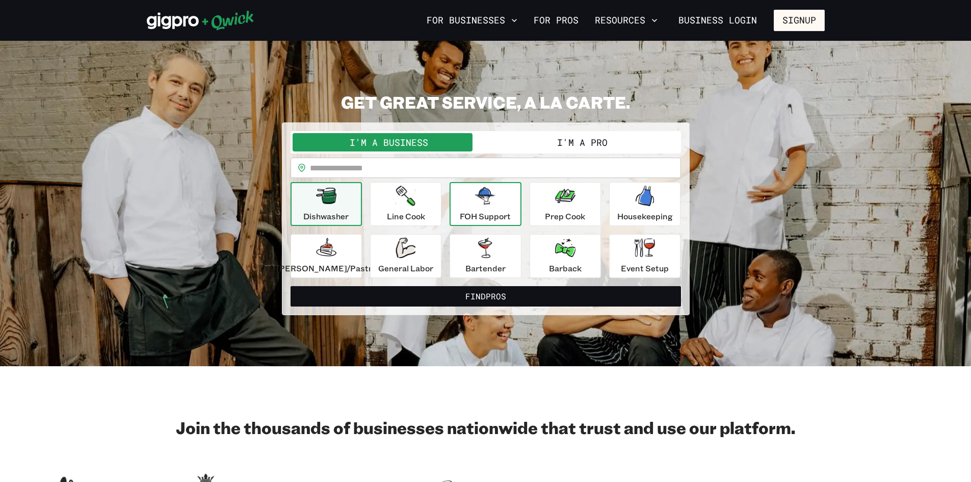
scroll to position [51, 0]
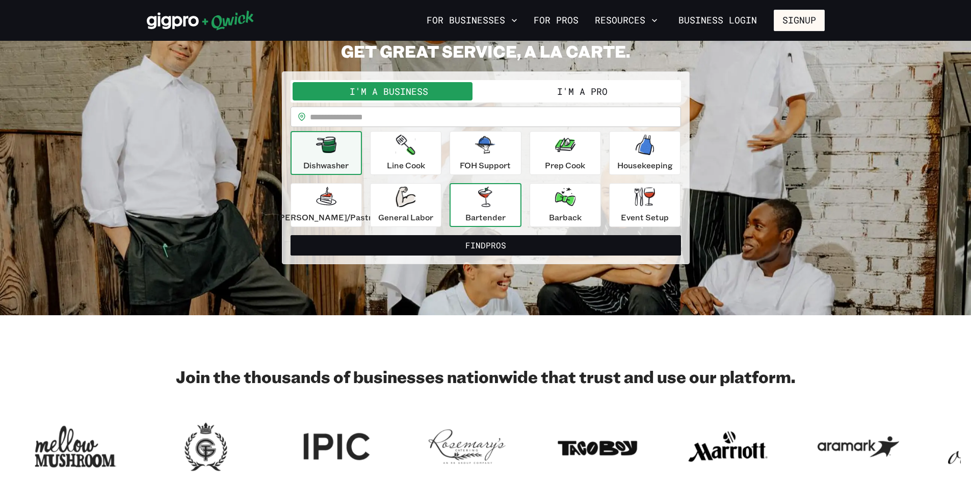
click at [481, 210] on div "Bartender" at bounding box center [485, 205] width 40 height 37
click at [538, 90] on button "I'm a Pro" at bounding box center [582, 91] width 193 height 18
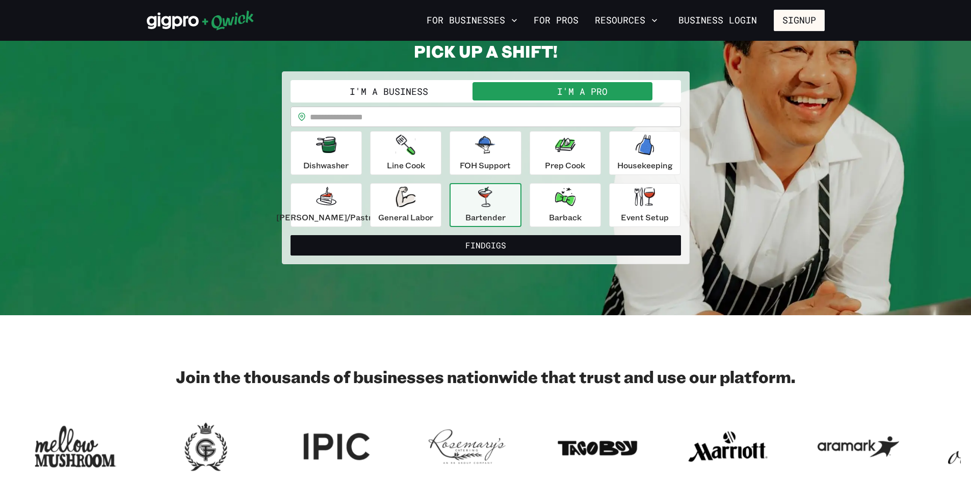
click at [480, 211] on p "Bartender" at bounding box center [485, 217] width 40 height 12
click at [501, 245] on button "Find Gigs" at bounding box center [486, 245] width 390 height 20
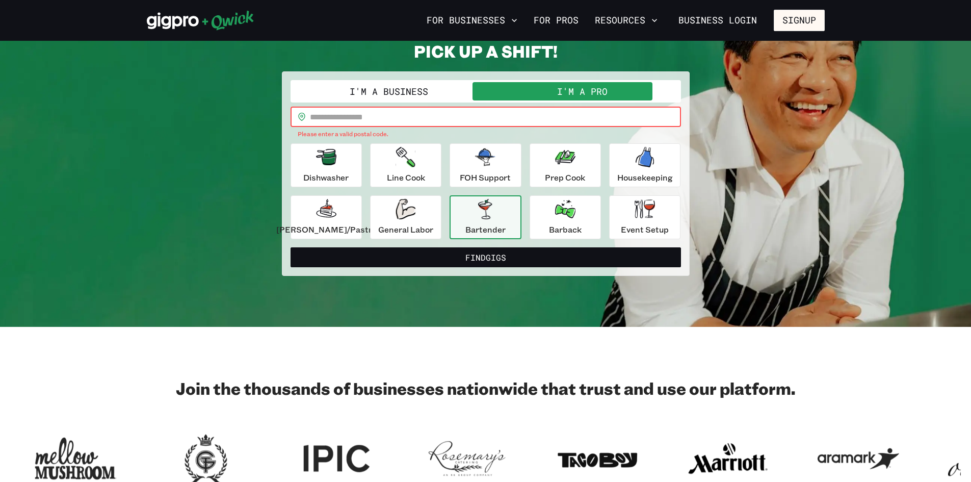
click at [402, 120] on input "text" at bounding box center [495, 117] width 371 height 20
type input "*****"
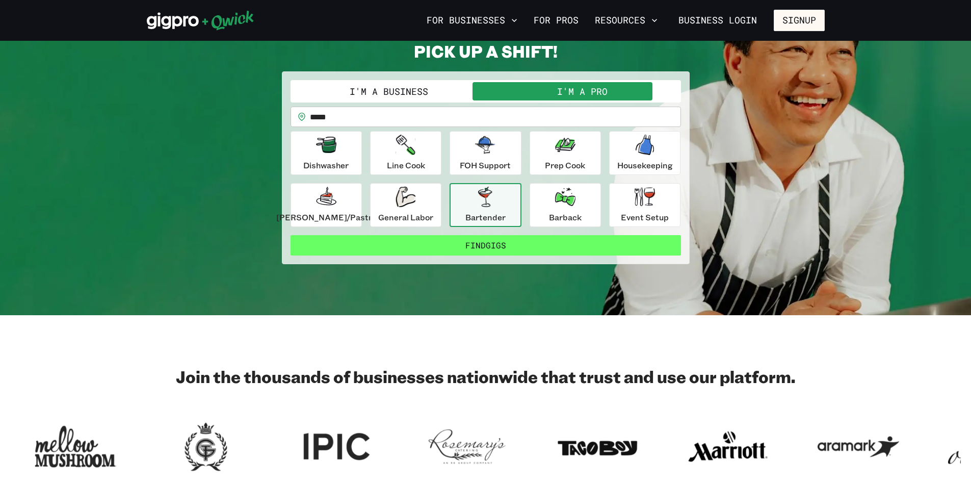
click at [490, 248] on button "Find Gigs" at bounding box center [486, 245] width 390 height 20
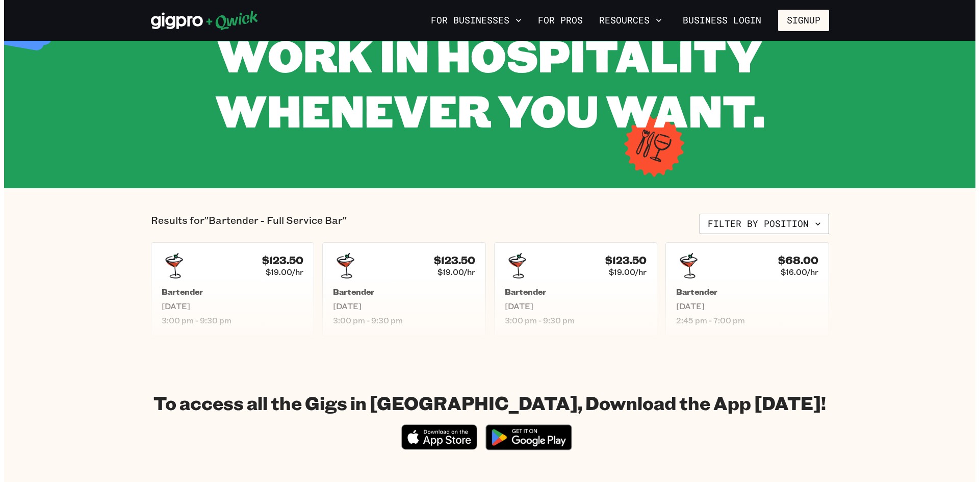
scroll to position [51, 0]
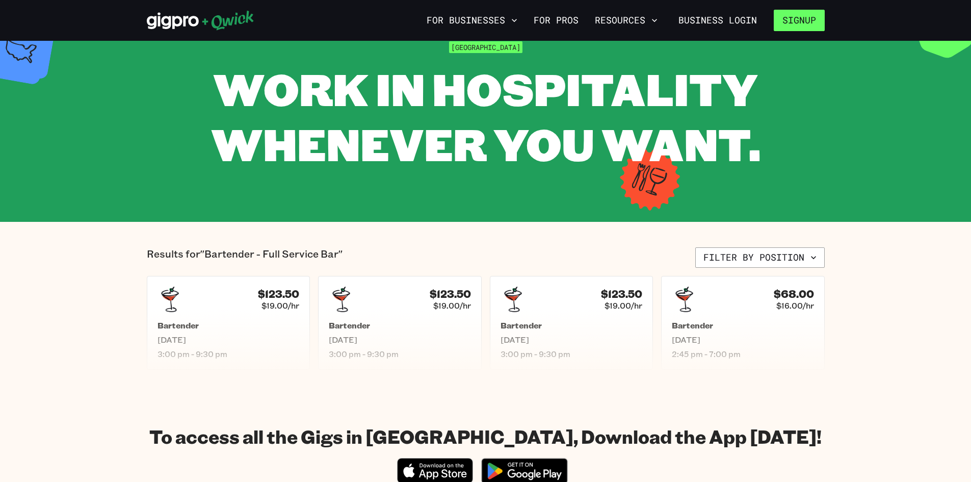
click at [775, 20] on button "Signup" at bounding box center [799, 20] width 51 height 21
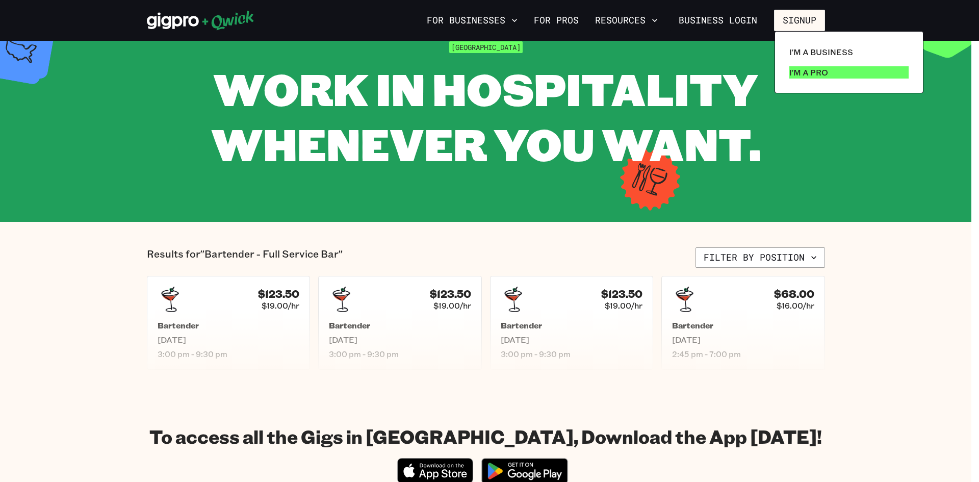
click at [805, 72] on p "I'm a Pro" at bounding box center [808, 72] width 39 height 12
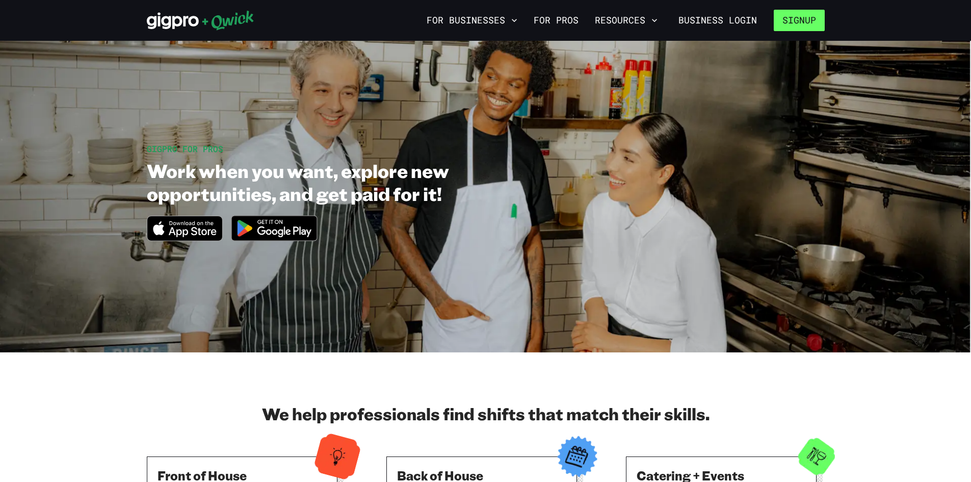
click at [783, 23] on button "Signup" at bounding box center [799, 20] width 51 height 21
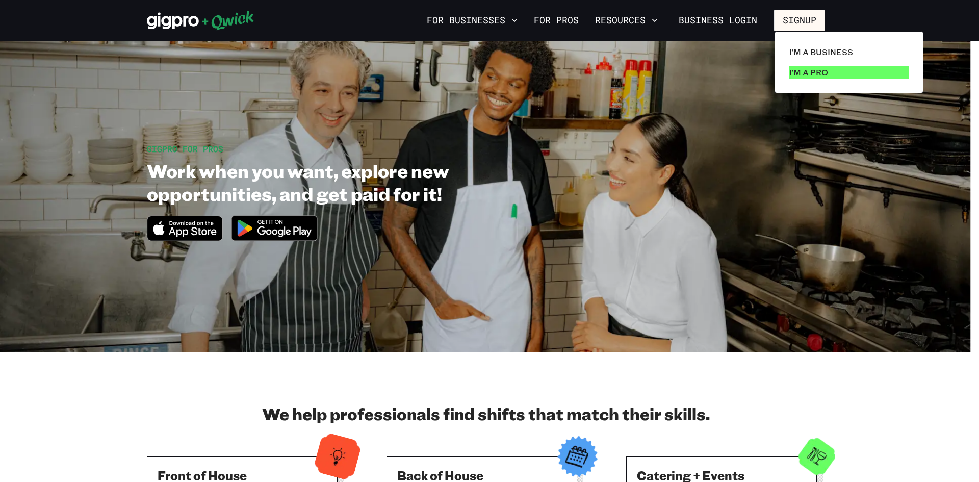
click at [793, 72] on p "I'm a Pro" at bounding box center [808, 72] width 39 height 12
click at [943, 22] on div at bounding box center [489, 241] width 979 height 482
